Goal: Find specific page/section: Find specific page/section

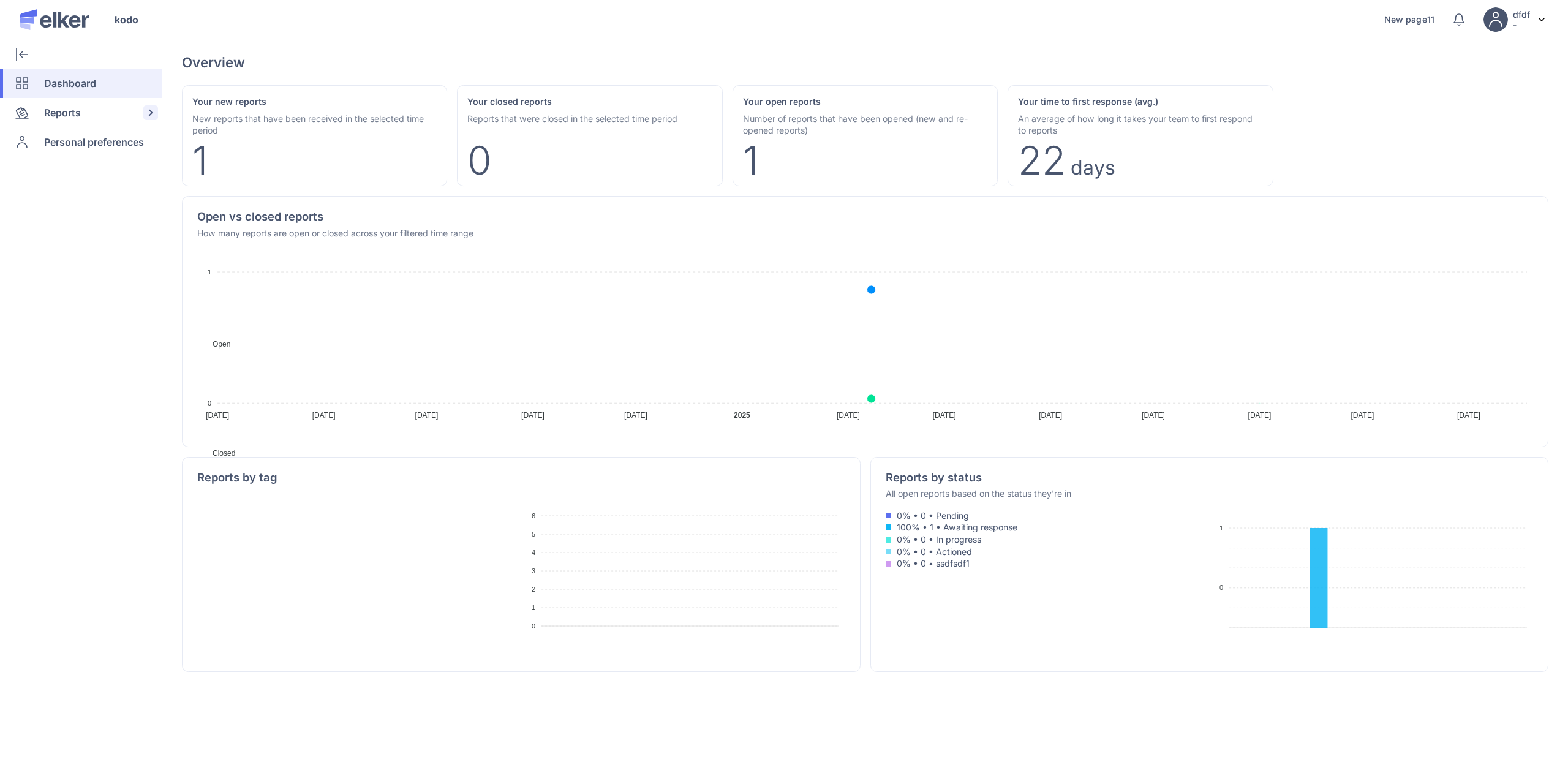
click at [78, 116] on span "Reports" at bounding box center [62, 113] width 37 height 30
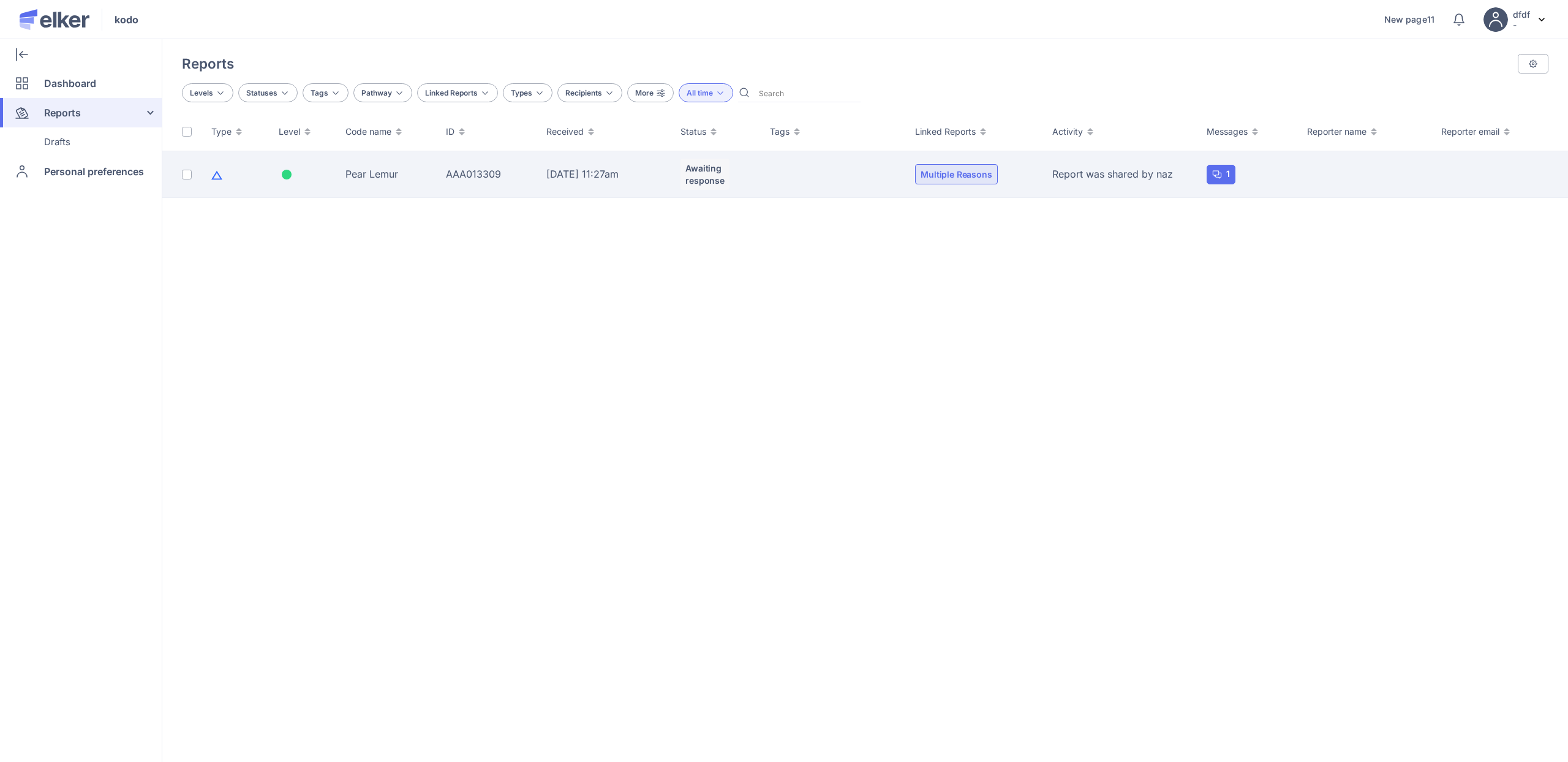
click at [392, 188] on td "Pear Lemur" at bounding box center [388, 174] width 100 height 46
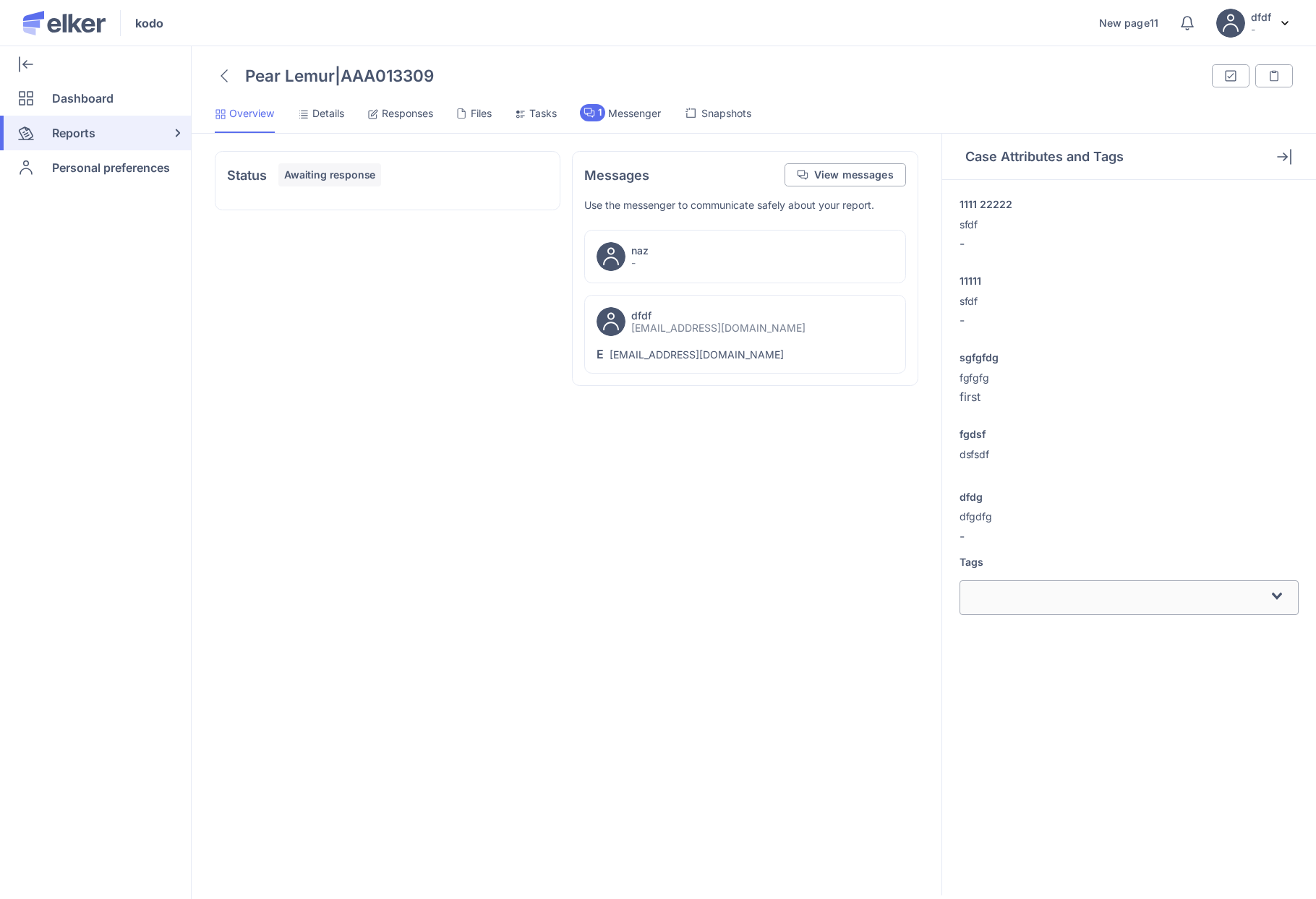
click at [466, 110] on icon at bounding box center [462, 114] width 12 height 12
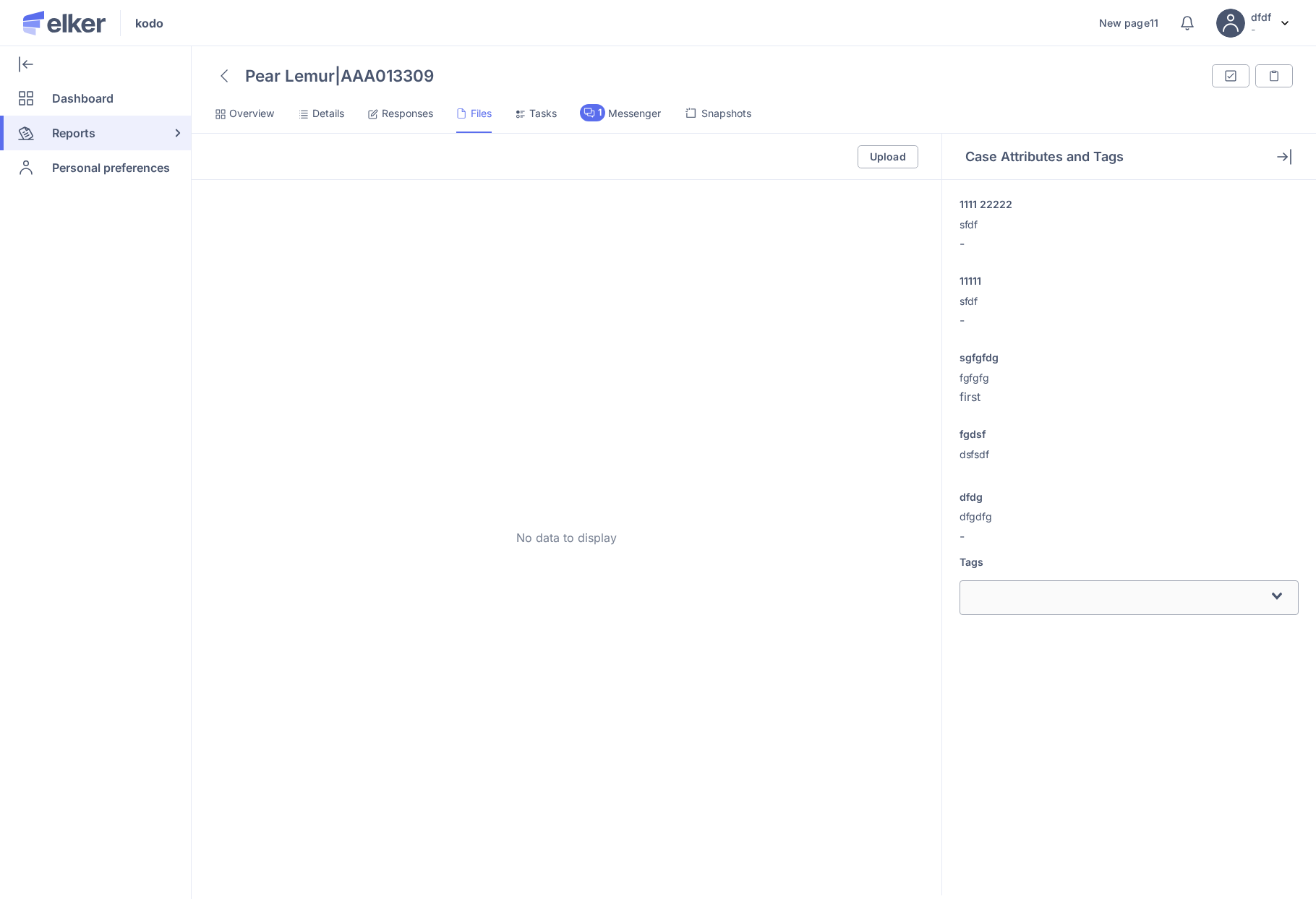
click at [388, 113] on span "Responses" at bounding box center [408, 114] width 51 height 15
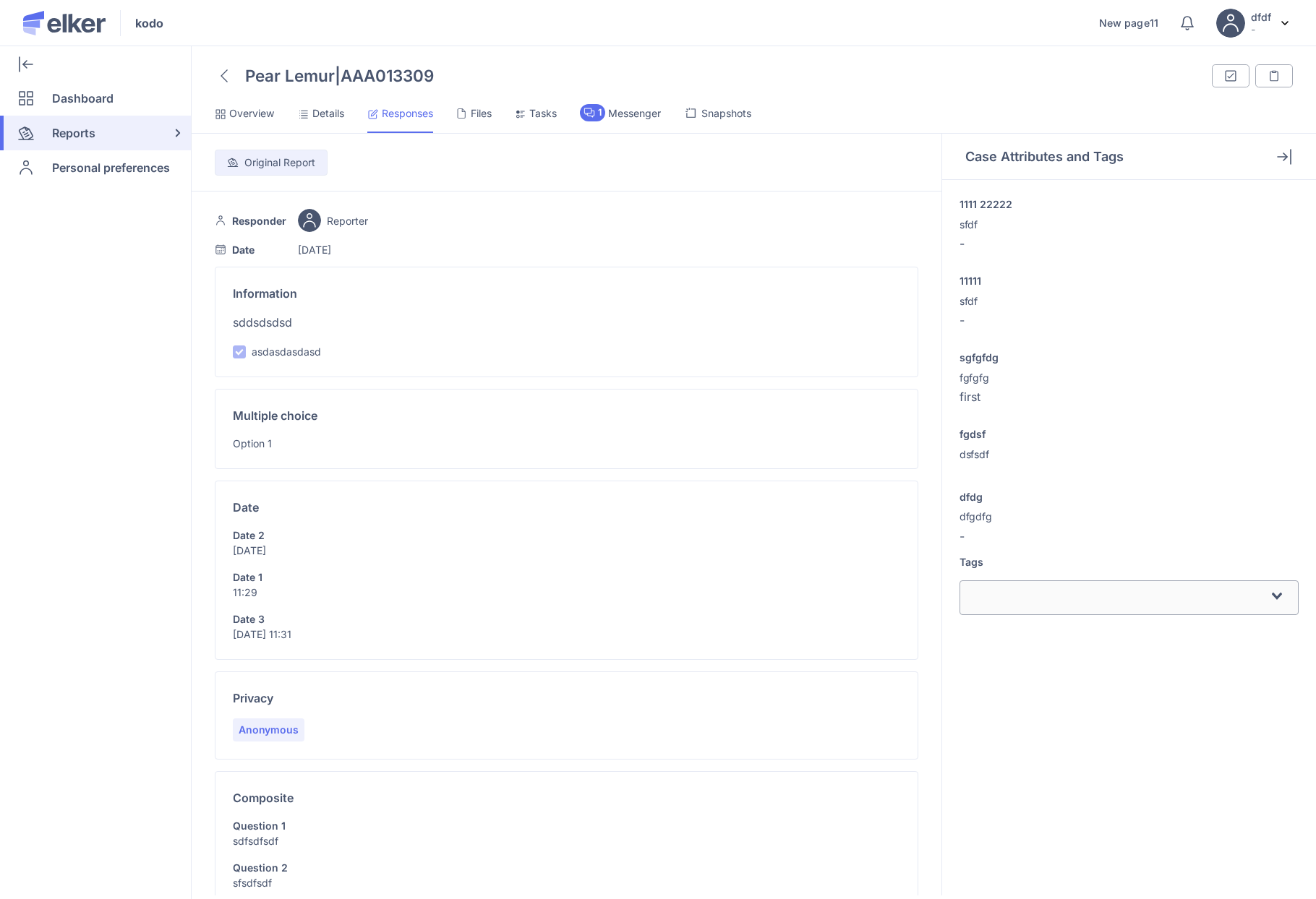
click at [318, 112] on span "Details" at bounding box center [329, 114] width 32 height 15
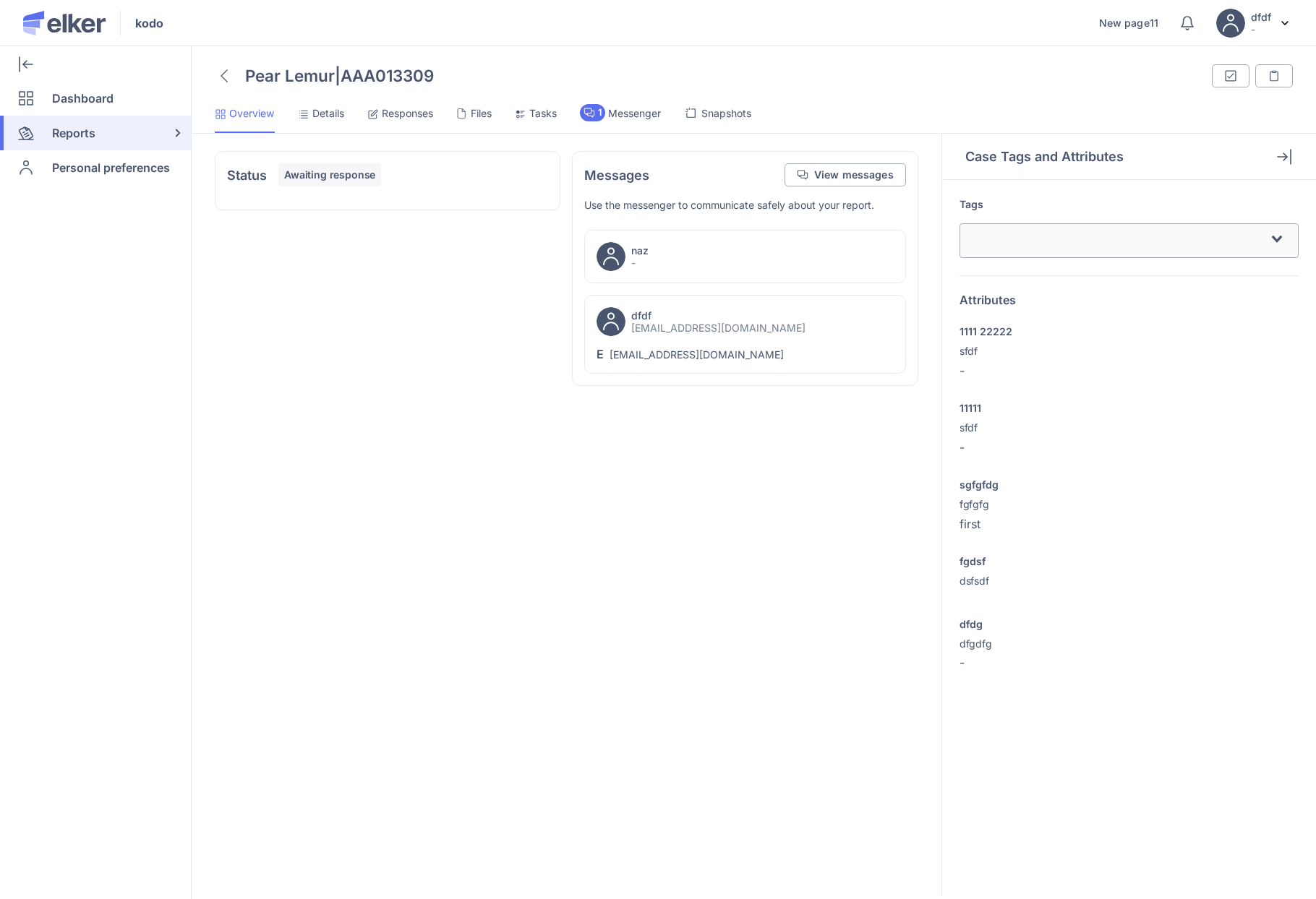
click at [393, 112] on span "Responses" at bounding box center [408, 114] width 51 height 15
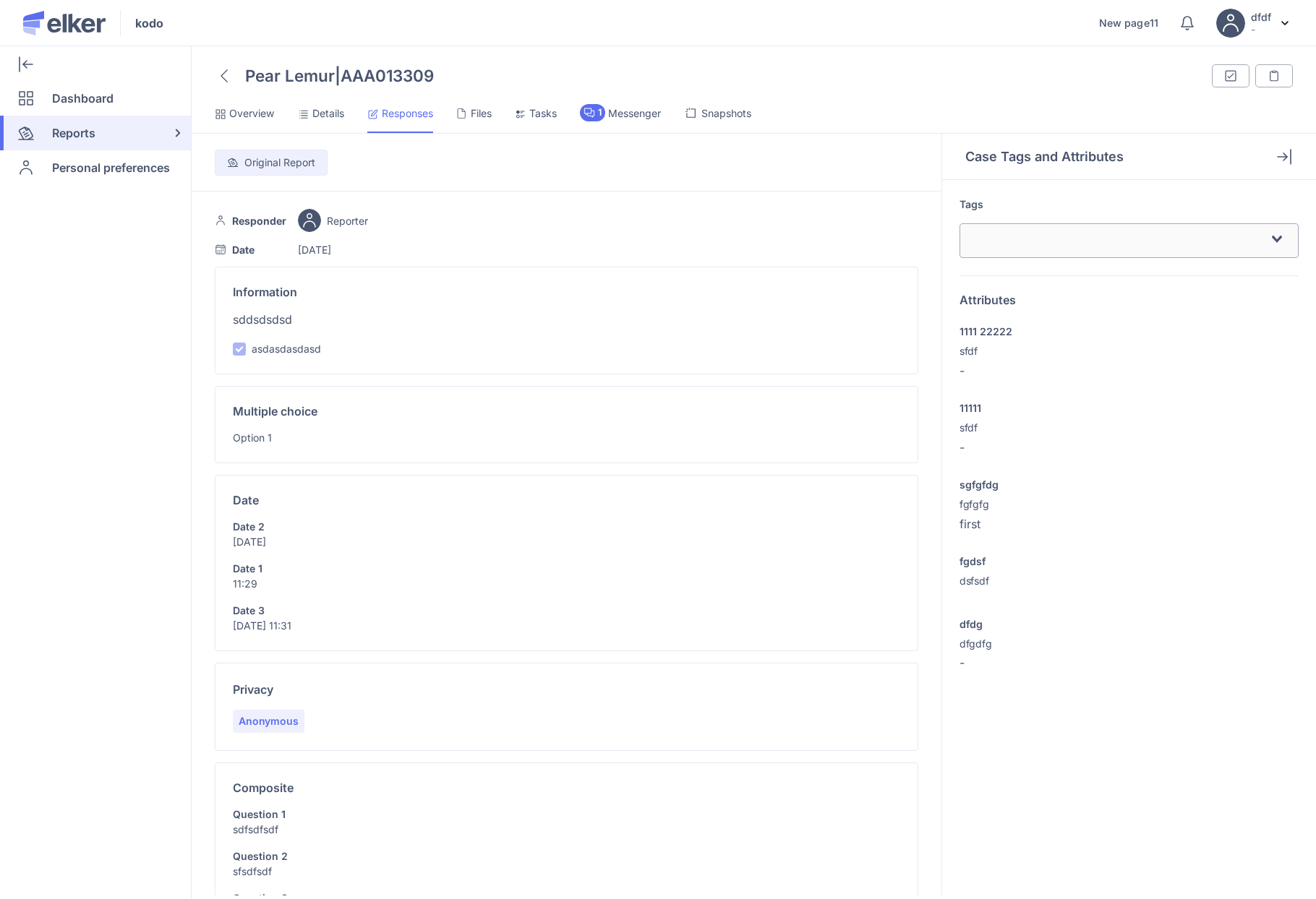
click at [298, 112] on icon at bounding box center [304, 114] width 12 height 12
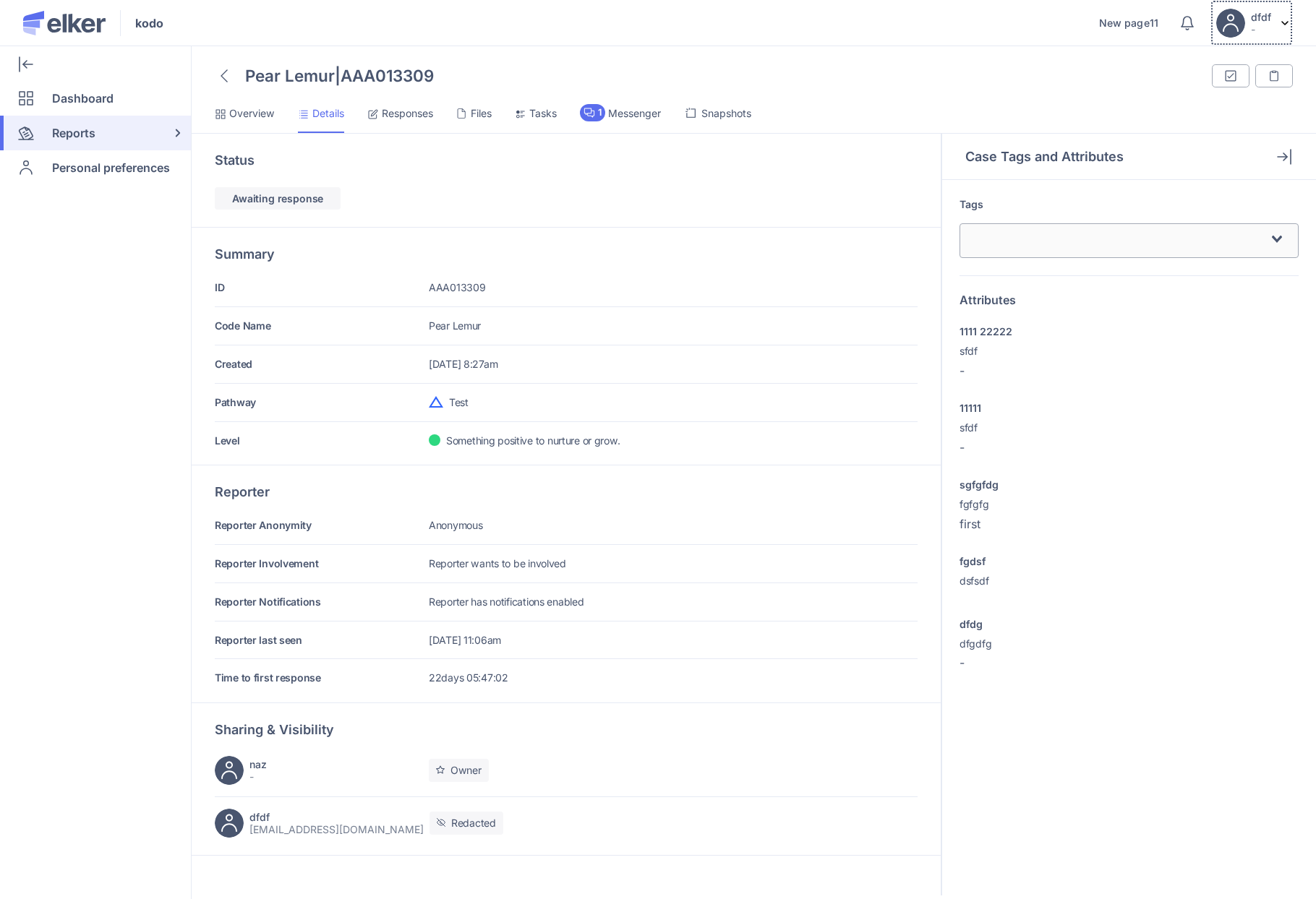
click at [1247, 7] on div "dfdf -" at bounding box center [1251, 23] width 71 height 34
